Goal: Find specific page/section: Find specific page/section

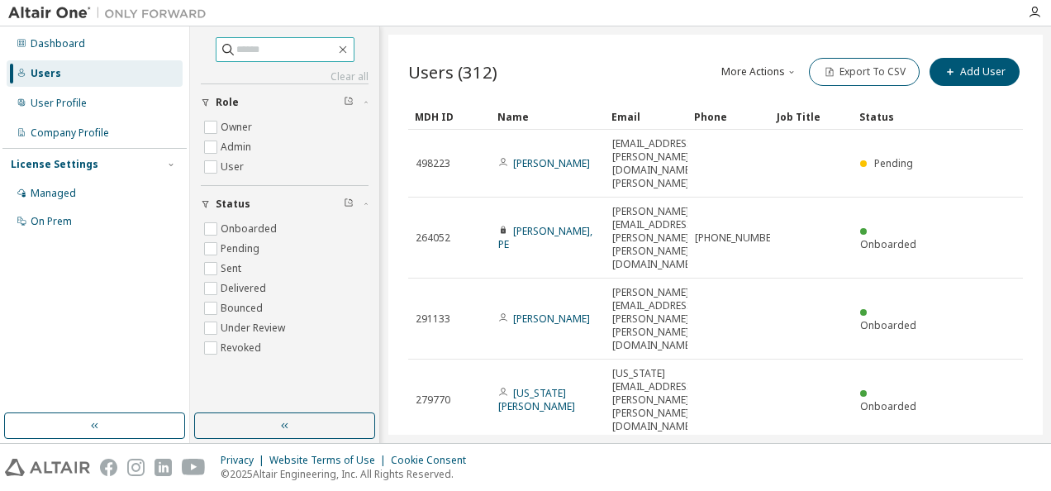
click at [245, 37] on span at bounding box center [285, 49] width 139 height 25
click at [243, 45] on input "text" at bounding box center [285, 49] width 99 height 17
paste input "**********"
type input "**********"
